Goal: Information Seeking & Learning: Learn about a topic

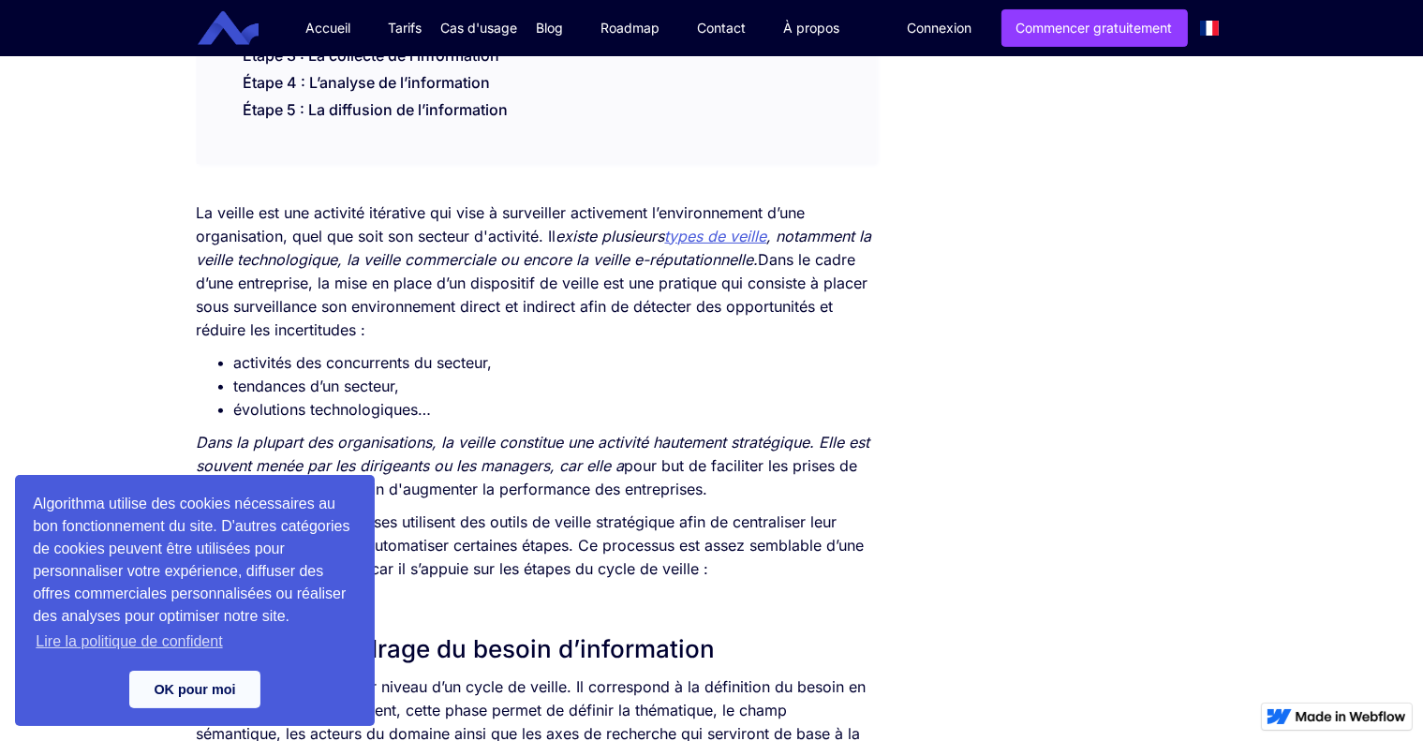
scroll to position [436, 0]
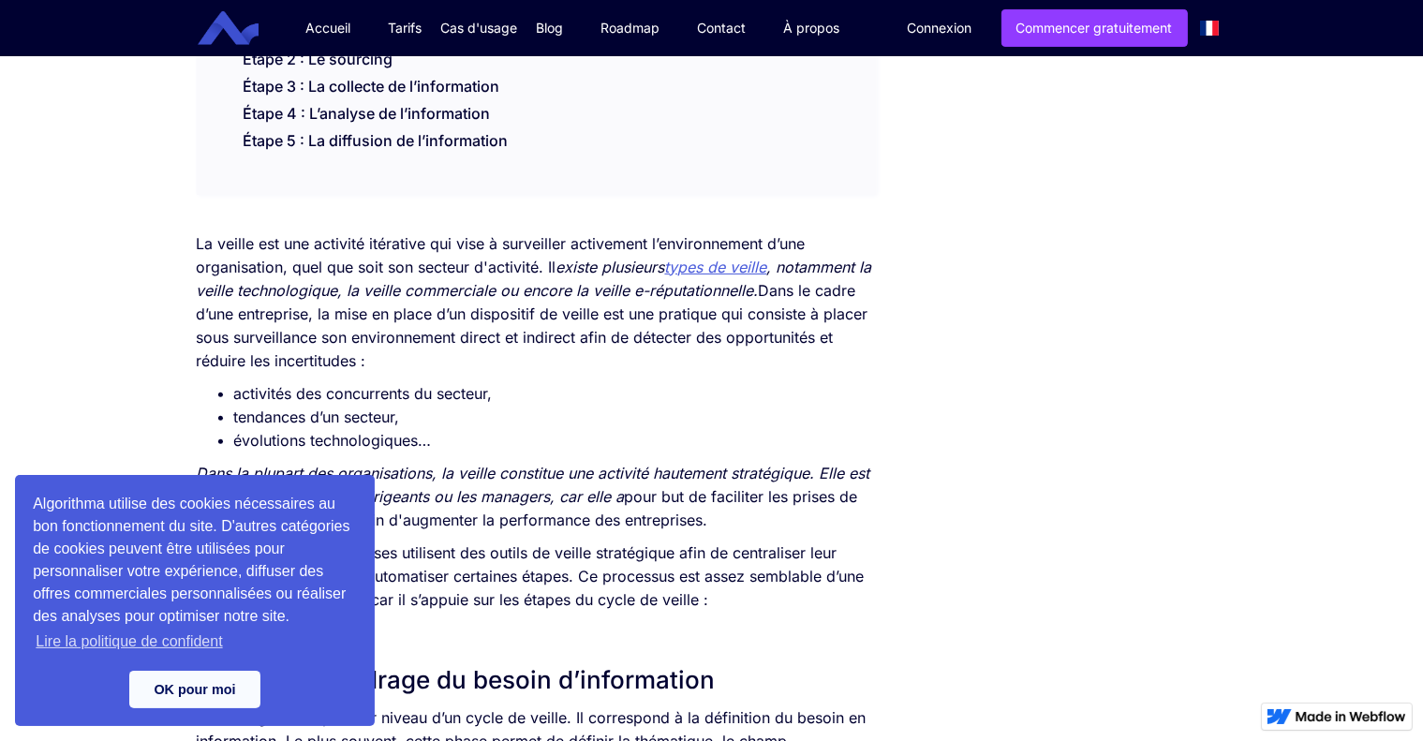
scroll to position [513, 0]
click at [152, 686] on link "OK pour moi" at bounding box center [194, 689] width 131 height 37
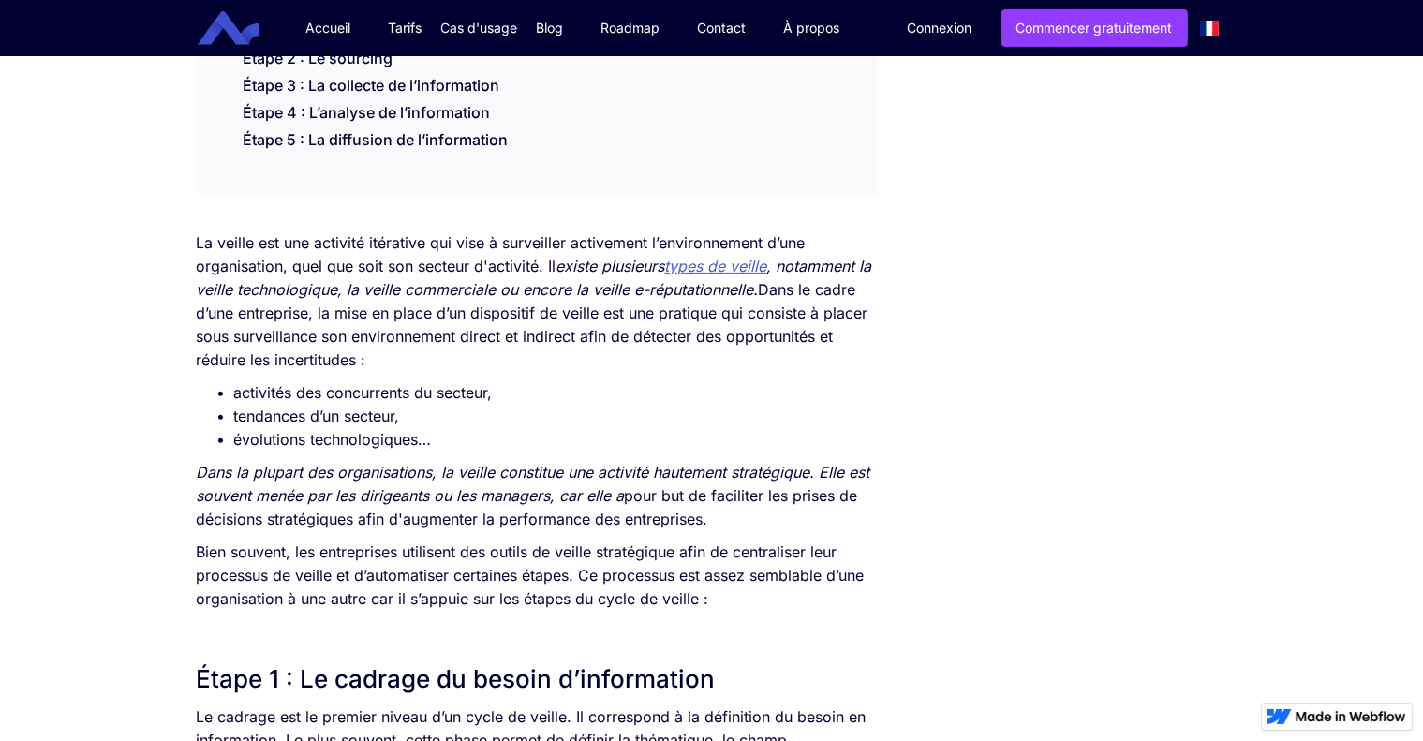
click at [592, 405] on li "tendances d’un secteur," at bounding box center [555, 416] width 643 height 23
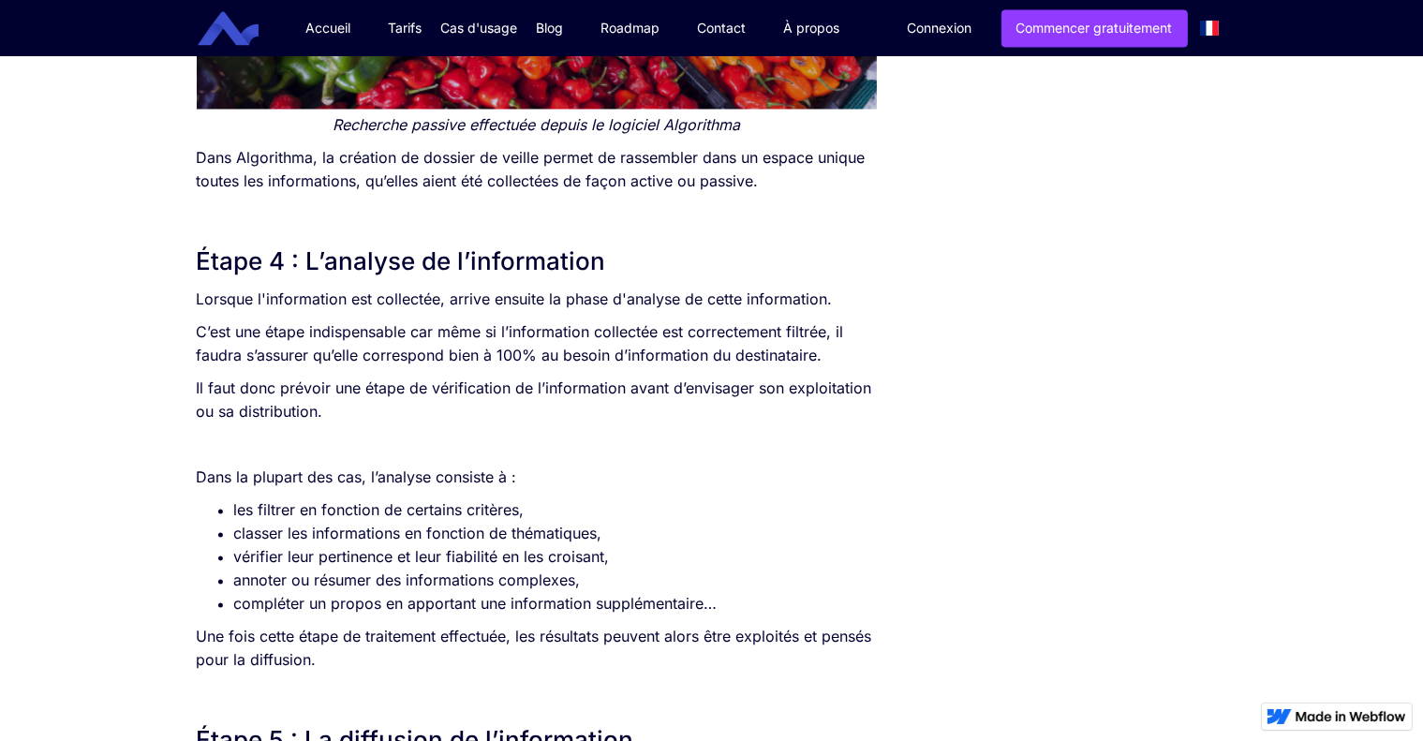
scroll to position [3696, 0]
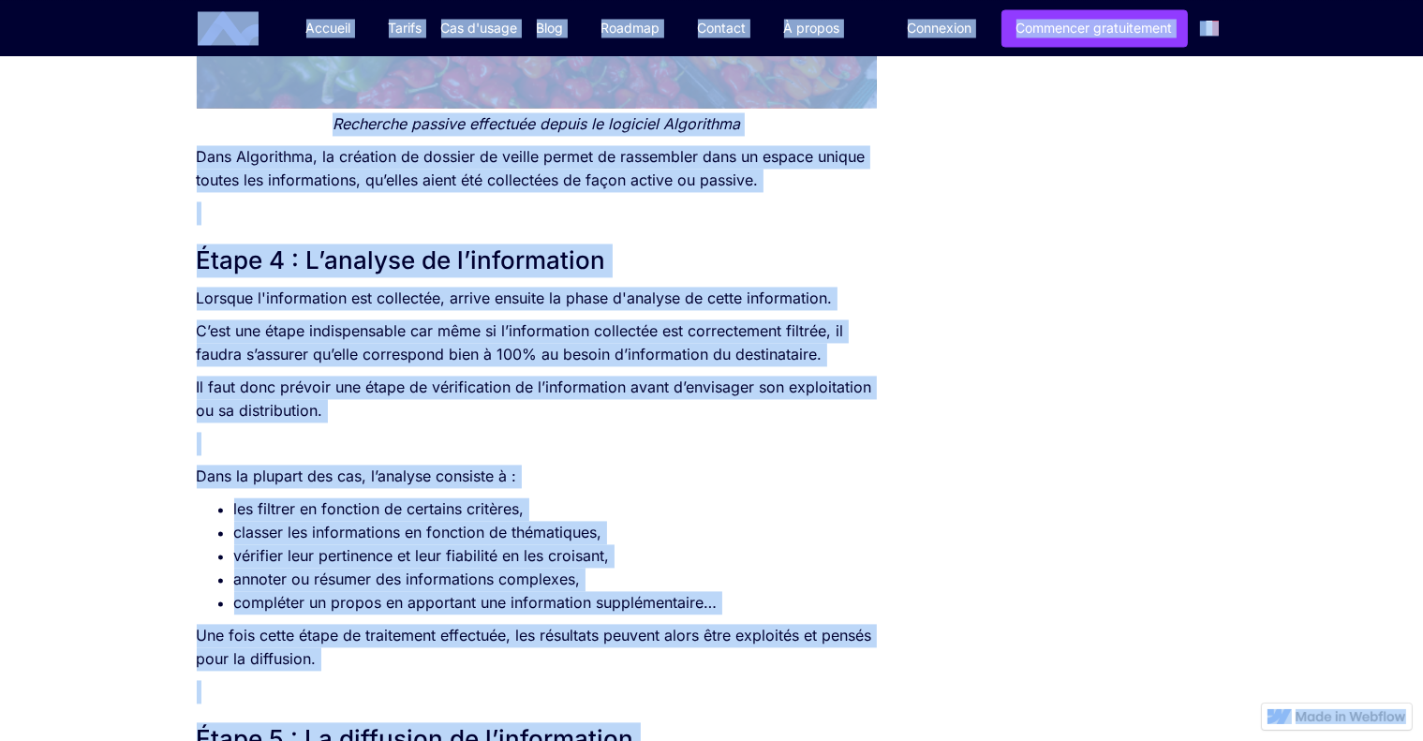
copy body "Accueil Tarifs Cas d'usage Veille Juridique veille concurrentielle Blog Fonctio…"
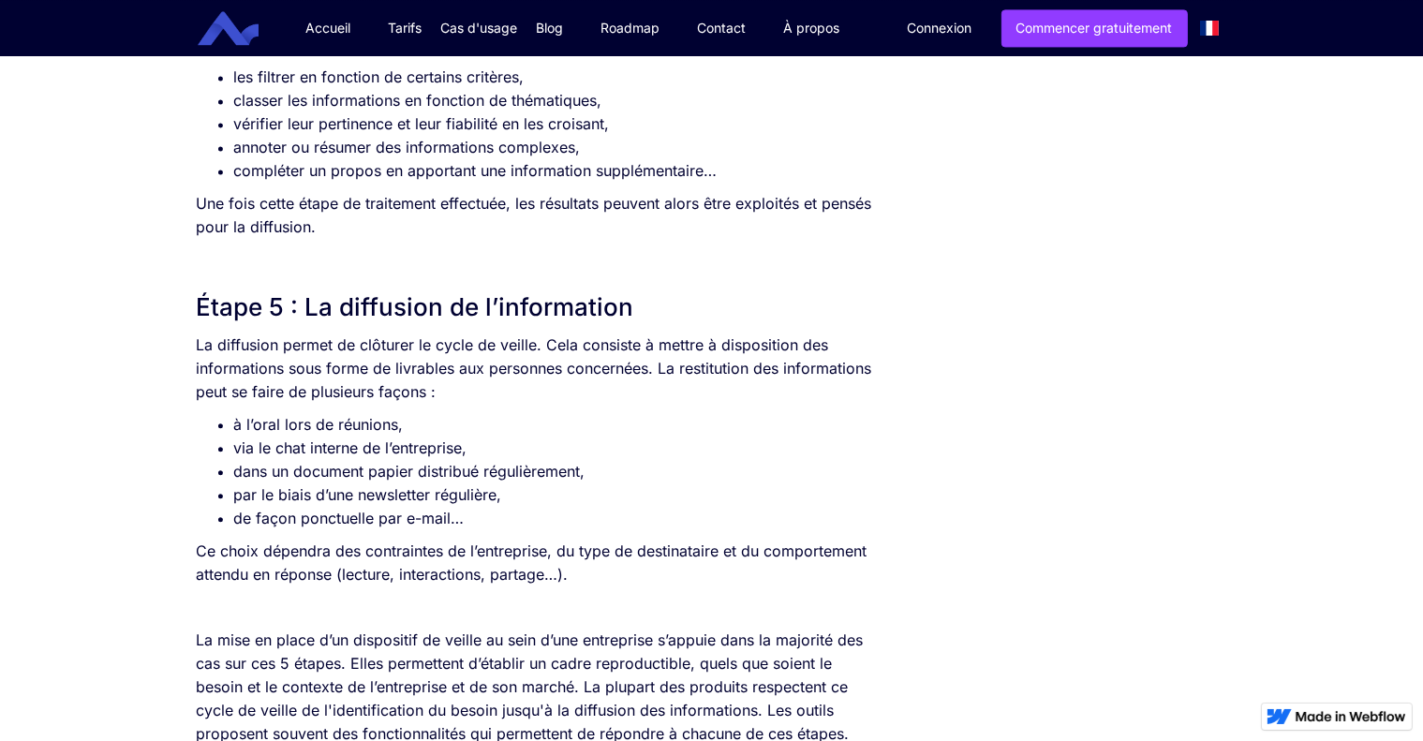
scroll to position [4138, 0]
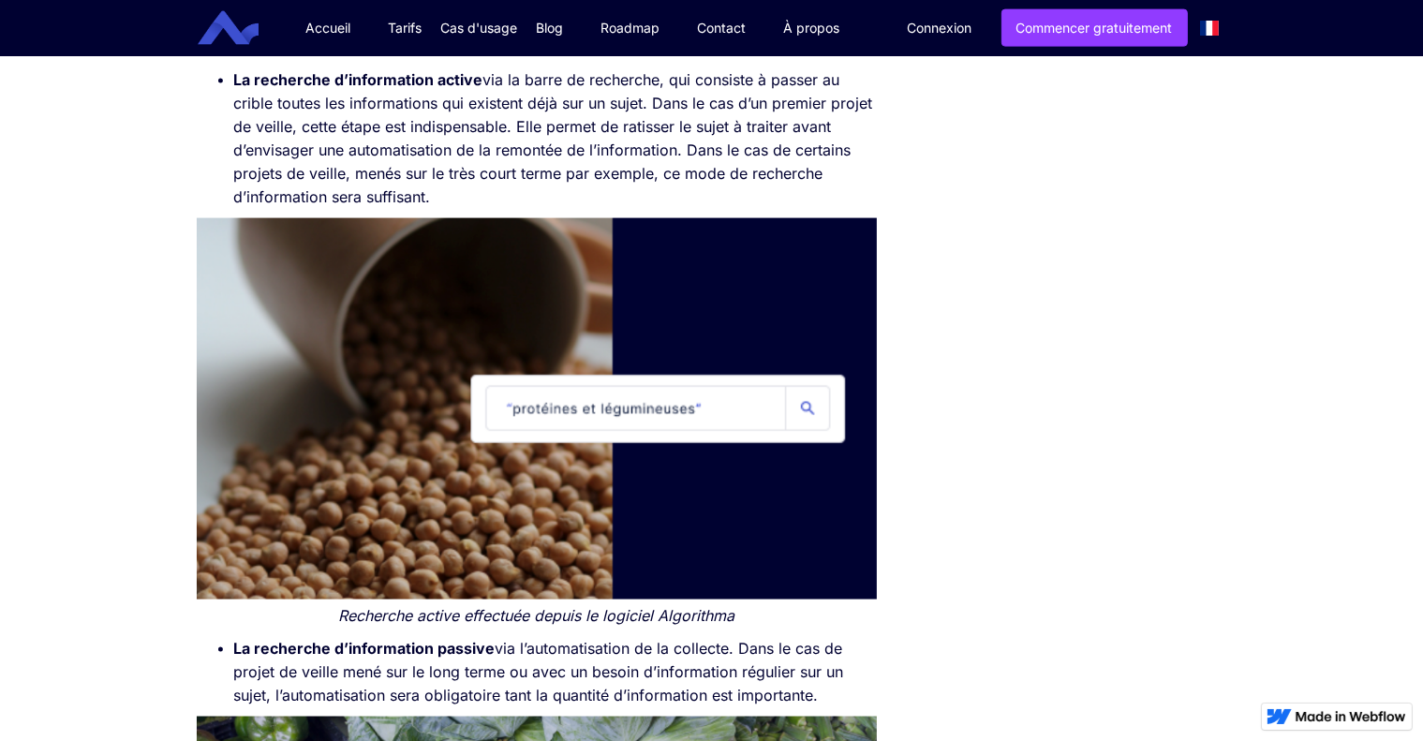
scroll to position [2705, 0]
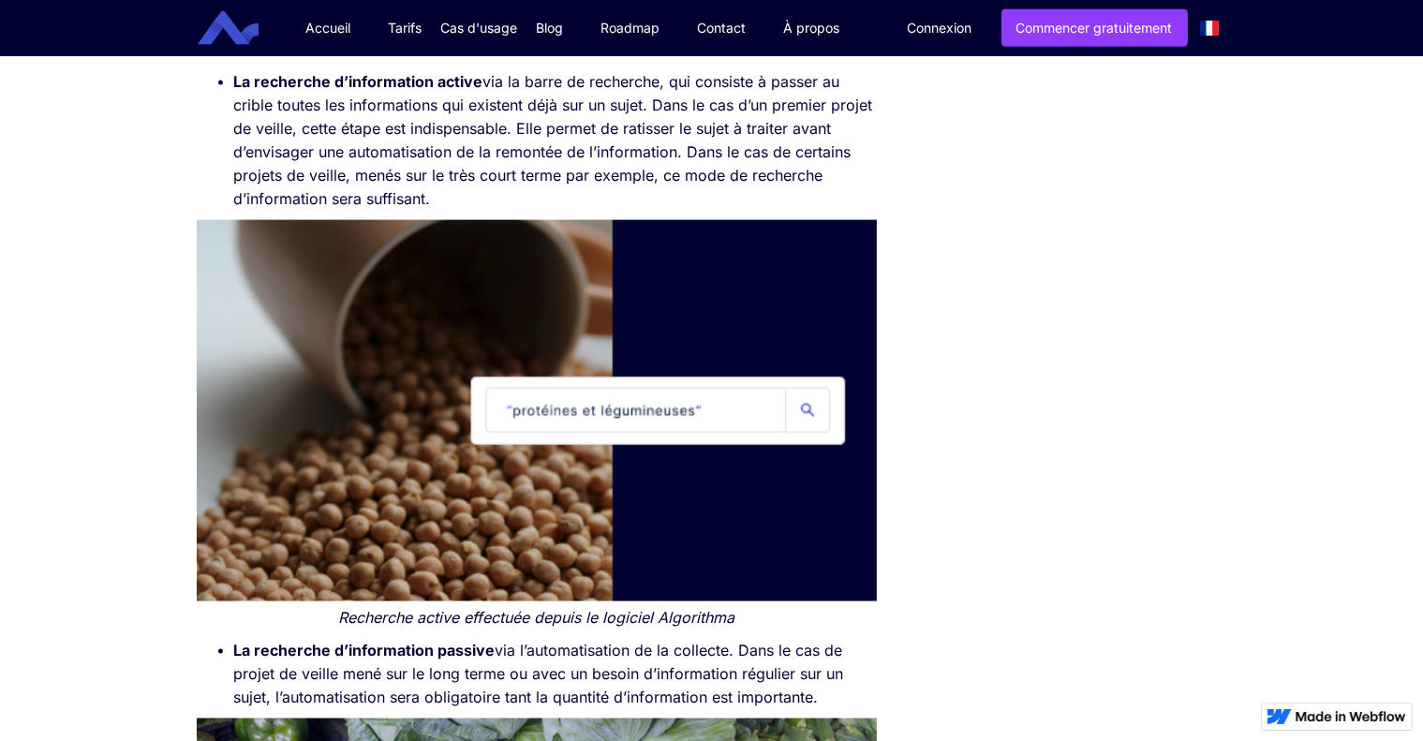
click at [989, 598] on div "SOMMAIRE Étape 1 : Le cadrage du besoin d’information Étape 2 : Le sourcing Éta…" at bounding box center [711, 14] width 1049 height 4617
